Goal: Task Accomplishment & Management: Use online tool/utility

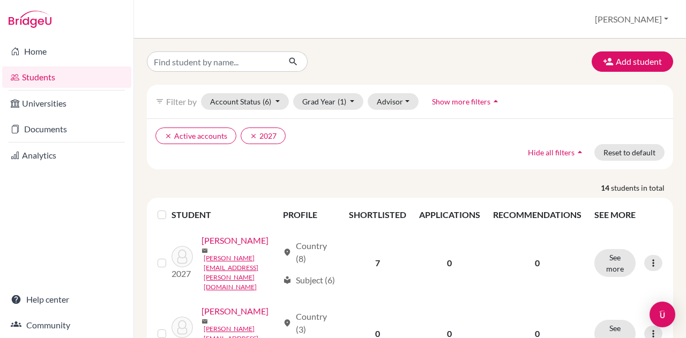
scroll to position [948, 0]
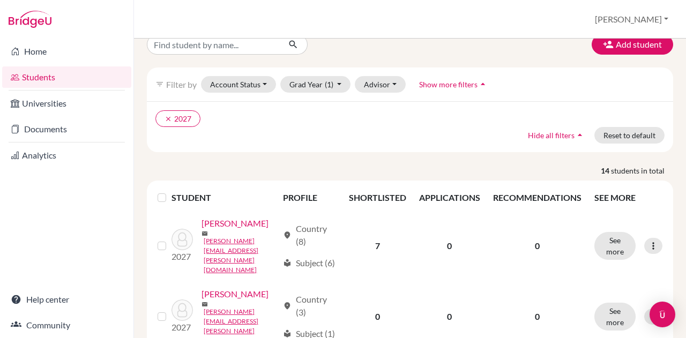
scroll to position [18, 0]
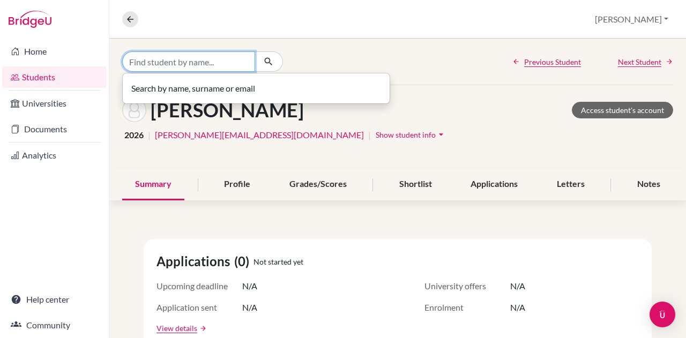
click at [170, 59] on input "Find student by name..." at bounding box center [188, 61] width 133 height 20
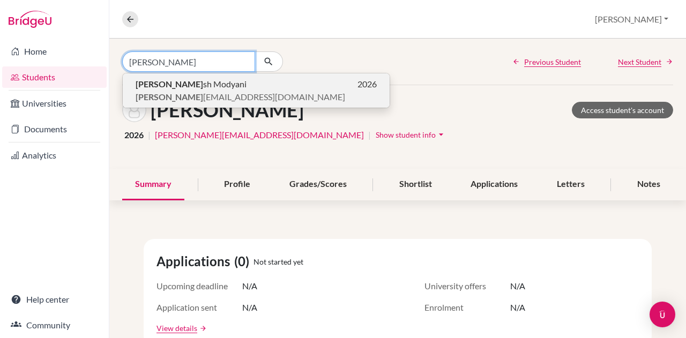
type input "aashi"
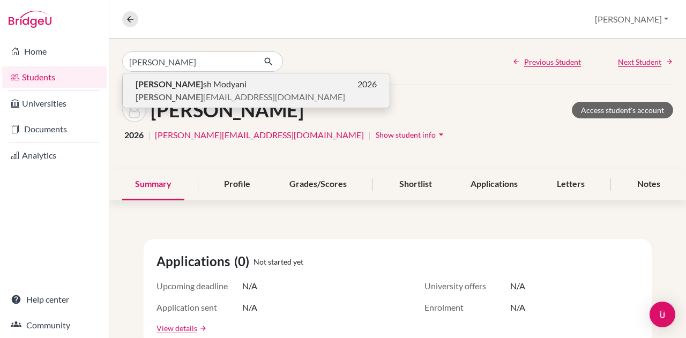
click at [173, 88] on span "Aashi sh Modyani" at bounding box center [191, 84] width 111 height 13
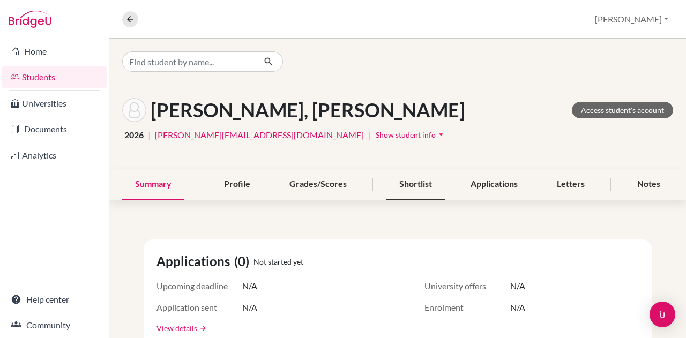
click at [403, 178] on div "Shortlist" at bounding box center [415, 185] width 58 height 32
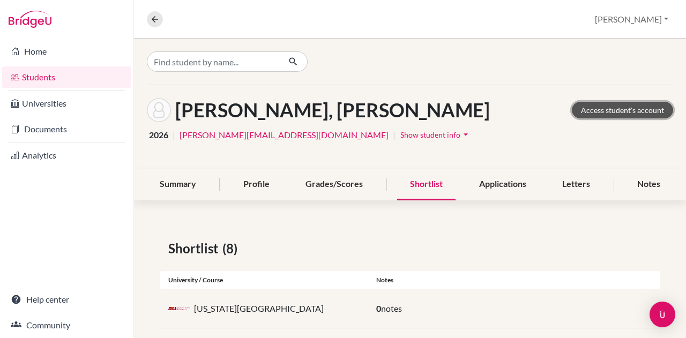
click at [608, 108] on link "Access student's account" at bounding box center [622, 110] width 101 height 17
